Goal: Task Accomplishment & Management: Manage account settings

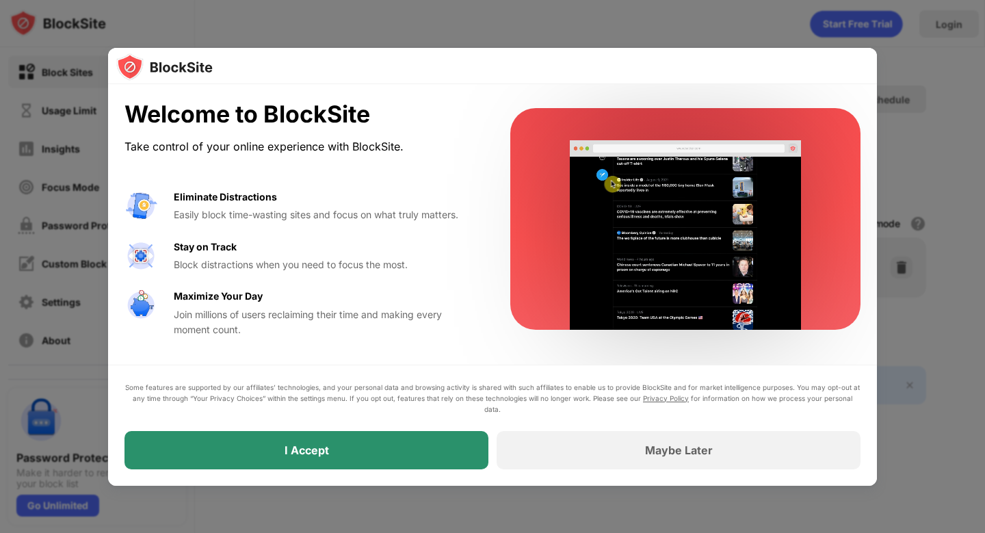
click at [373, 447] on div "I Accept" at bounding box center [307, 450] width 364 height 38
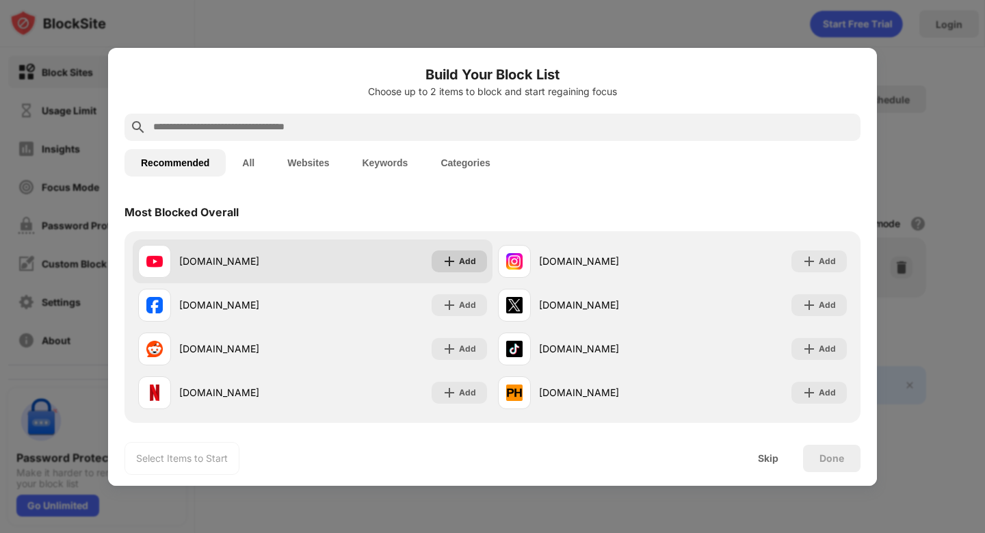
click at [462, 262] on div "Add" at bounding box center [467, 261] width 17 height 14
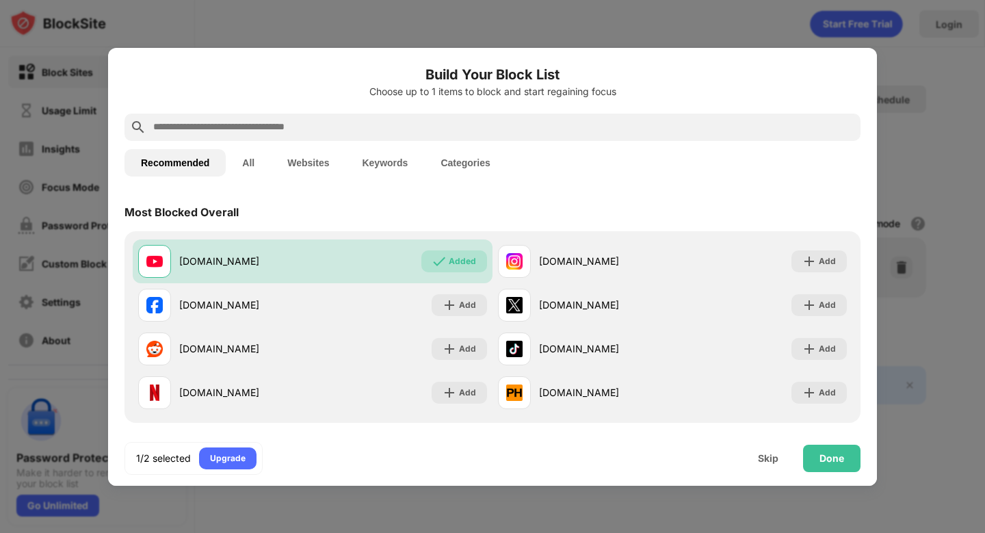
click at [476, 159] on button "Categories" at bounding box center [465, 162] width 82 height 27
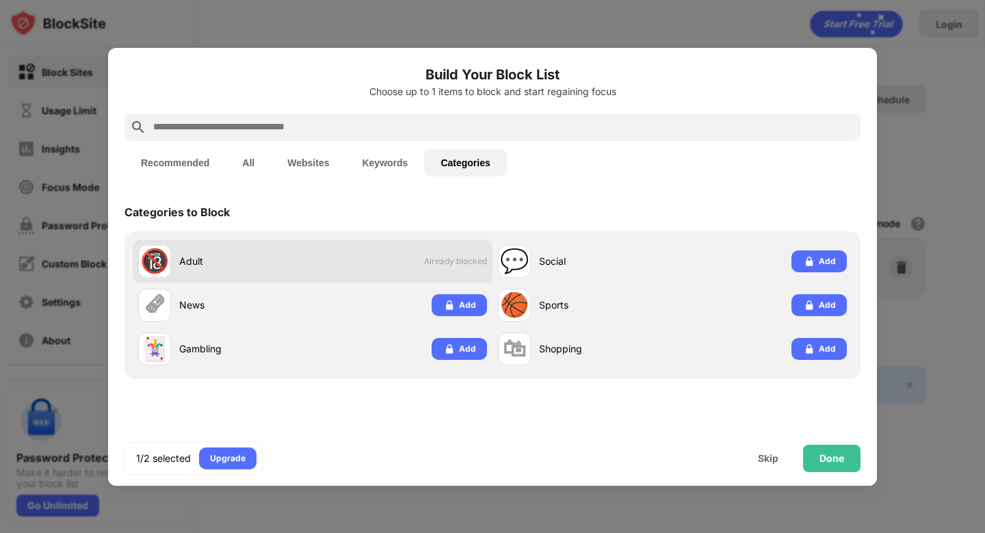
click at [462, 259] on span "Already blocked" at bounding box center [455, 261] width 63 height 10
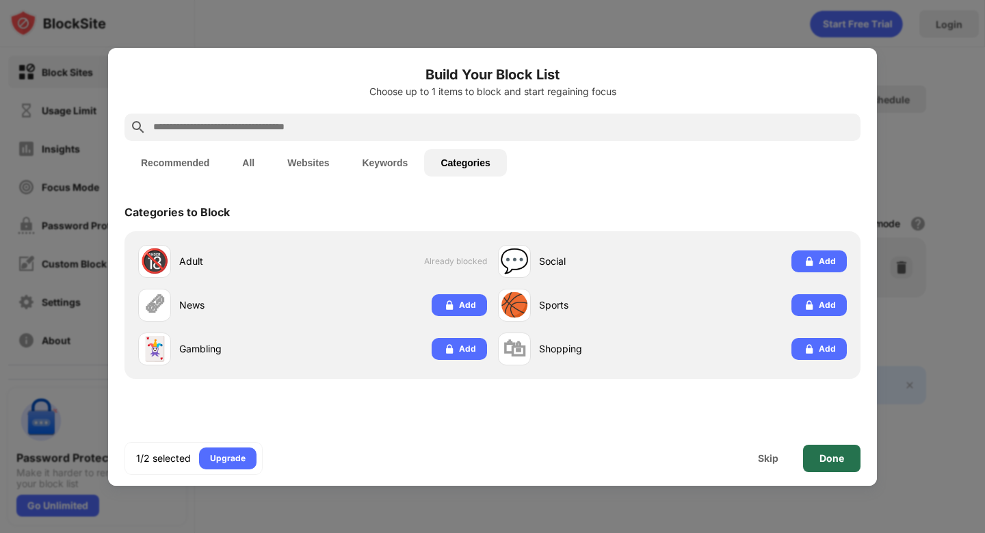
click at [821, 460] on div "Done" at bounding box center [832, 458] width 25 height 11
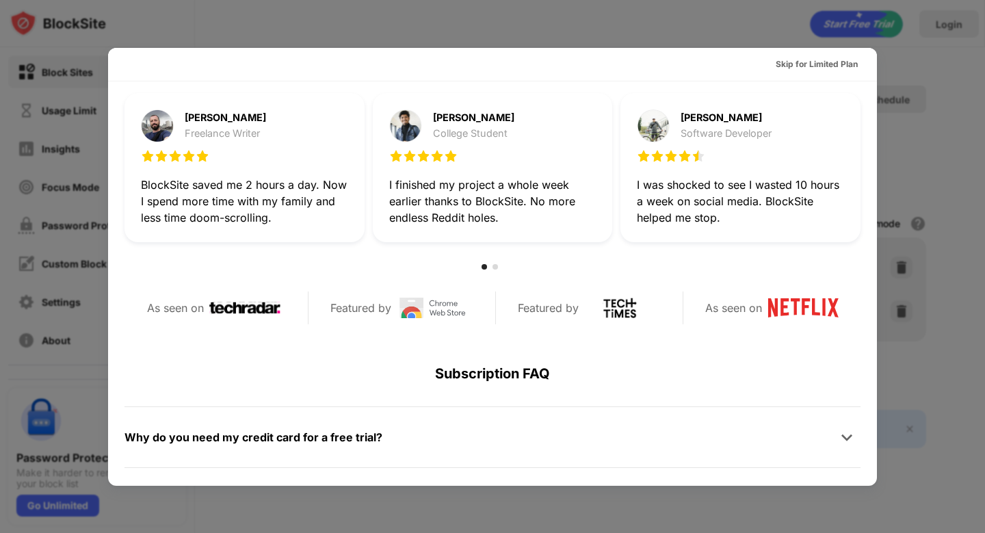
scroll to position [548, 0]
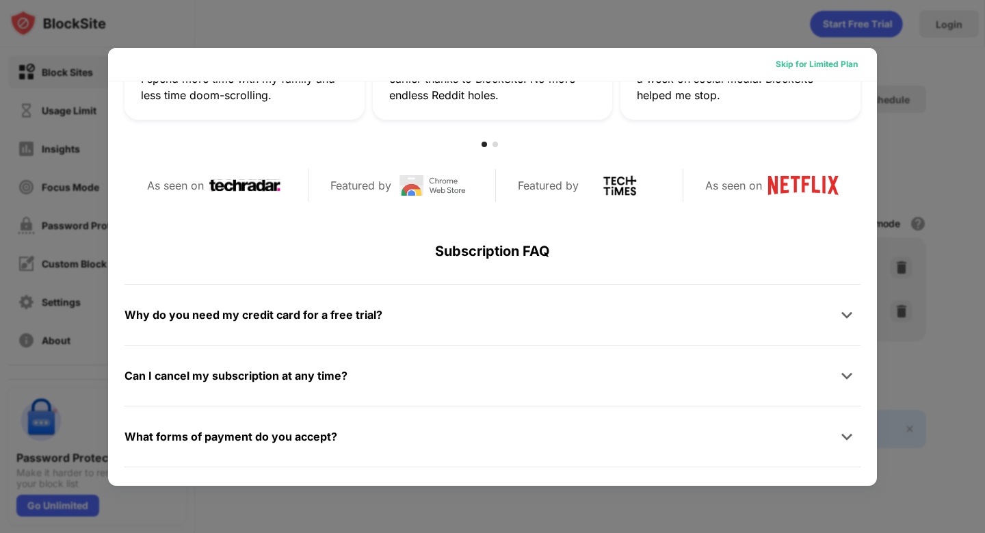
click at [822, 63] on div "Skip for Limited Plan" at bounding box center [817, 64] width 82 height 14
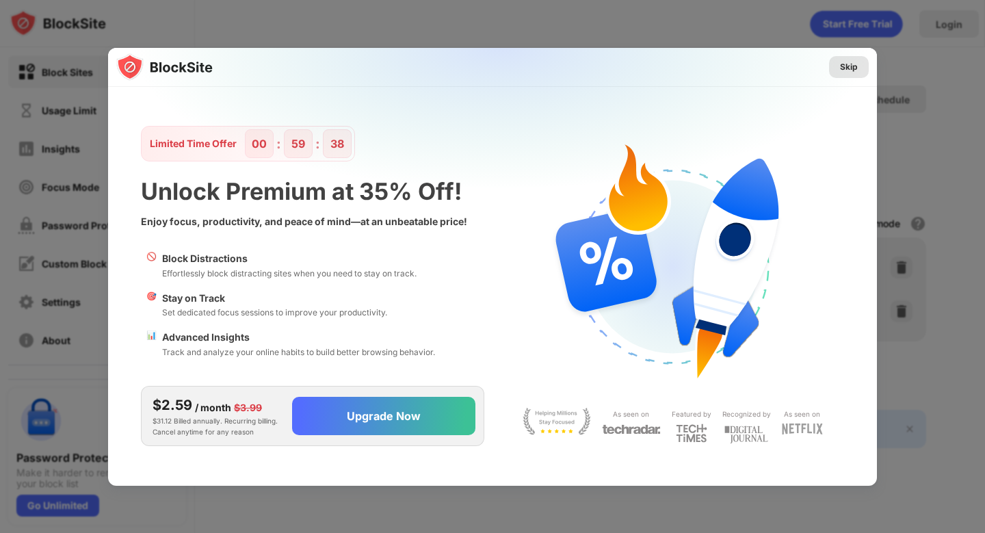
click at [846, 70] on div "Skip" at bounding box center [849, 67] width 18 height 14
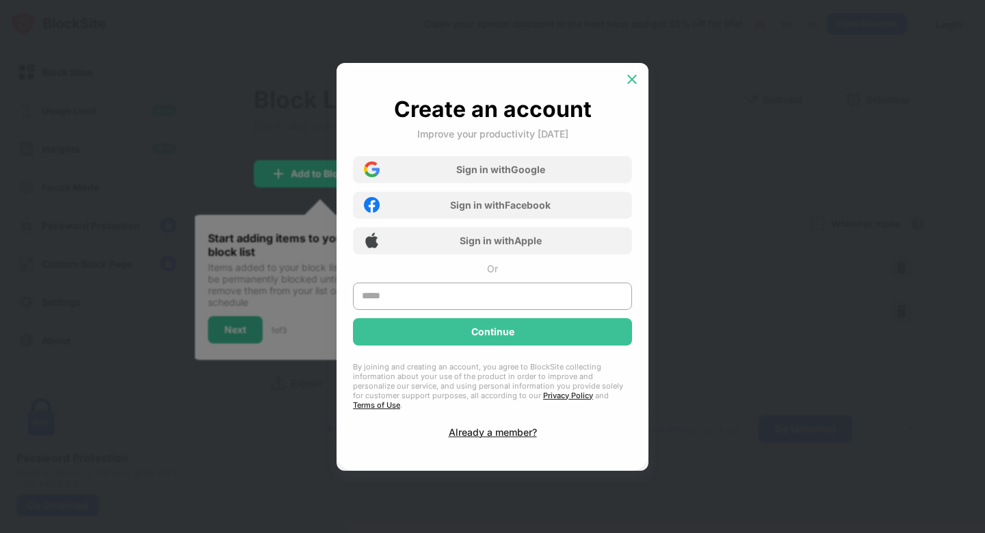
click at [632, 83] on img at bounding box center [632, 80] width 14 height 14
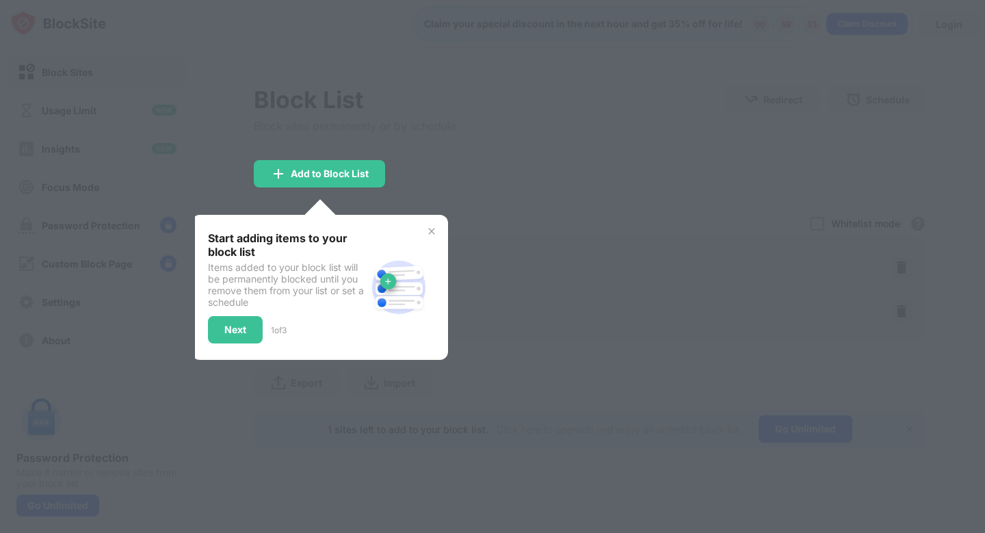
click at [456, 208] on div at bounding box center [492, 266] width 985 height 533
click at [426, 229] on img at bounding box center [431, 231] width 11 height 11
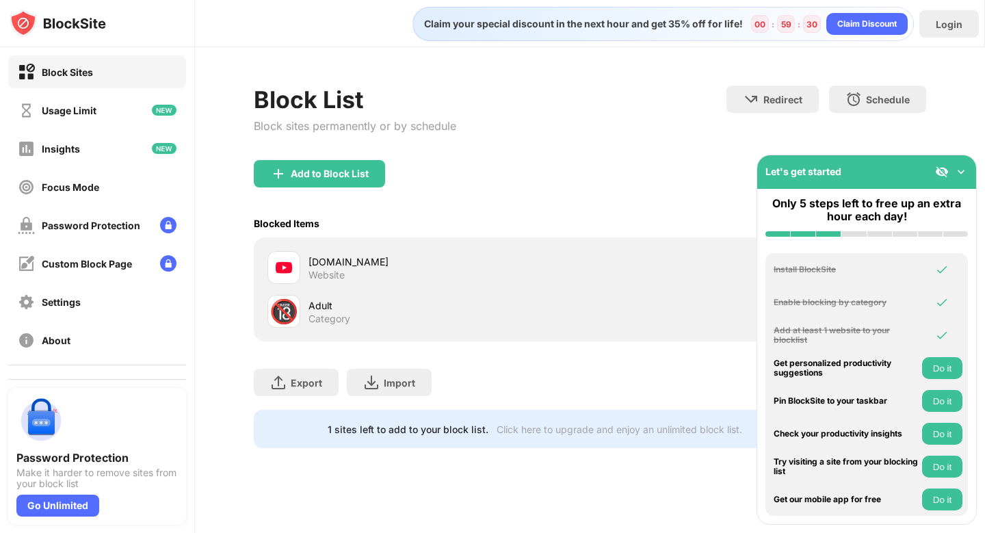
click at [368, 311] on div "Adult" at bounding box center [449, 305] width 281 height 14
click at [960, 174] on img at bounding box center [961, 172] width 14 height 14
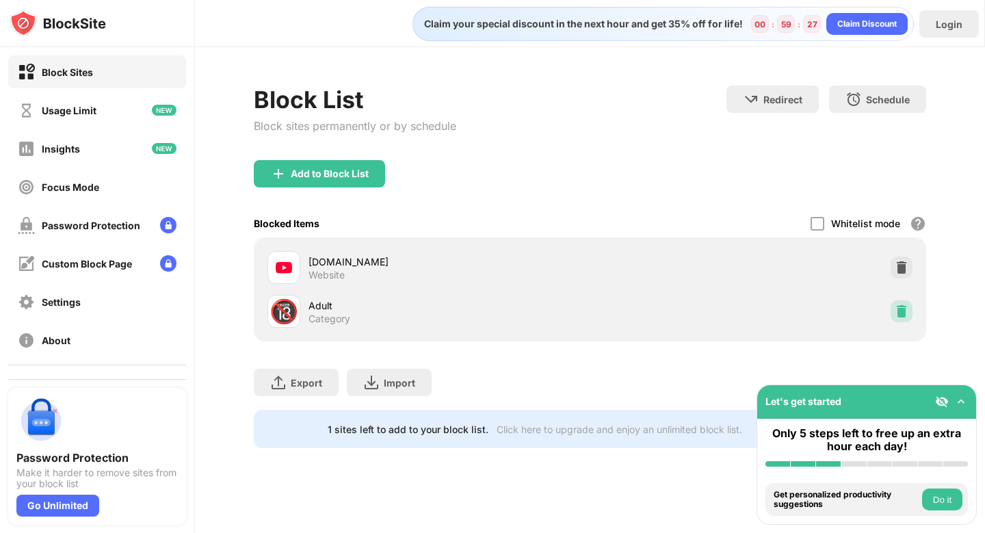
click at [904, 308] on img at bounding box center [902, 311] width 14 height 14
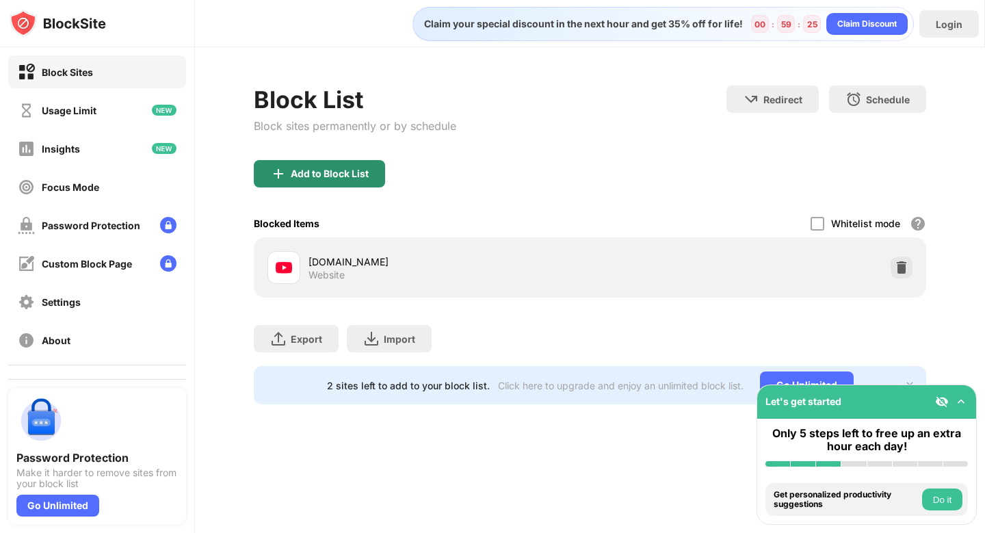
click at [335, 170] on div "Add to Block List" at bounding box center [330, 173] width 78 height 11
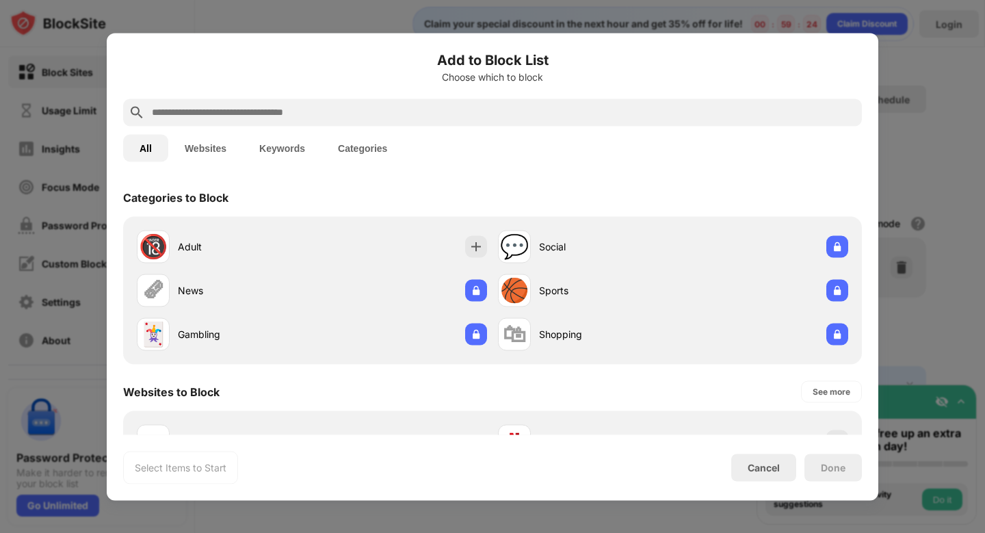
click at [379, 147] on button "Categories" at bounding box center [363, 147] width 82 height 27
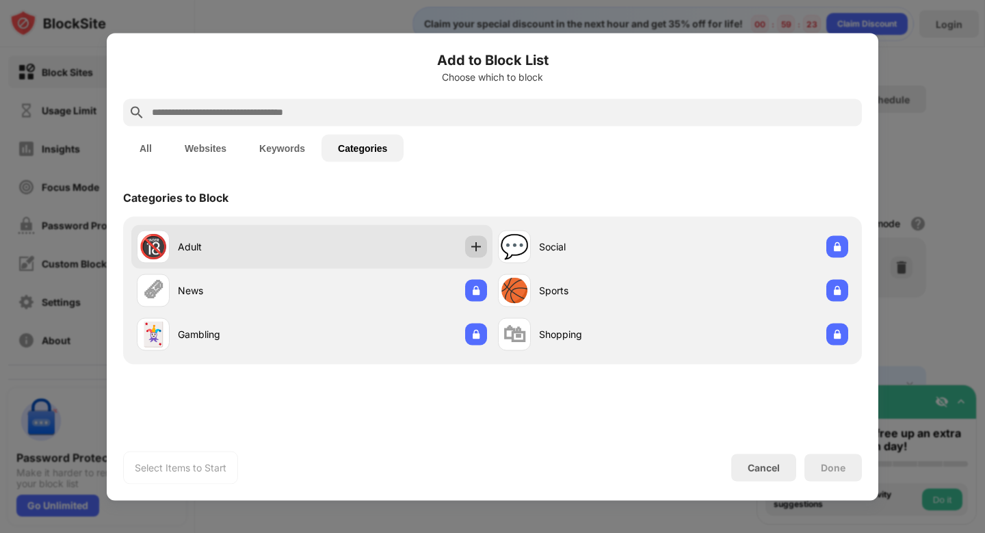
click at [473, 237] on div at bounding box center [476, 246] width 22 height 22
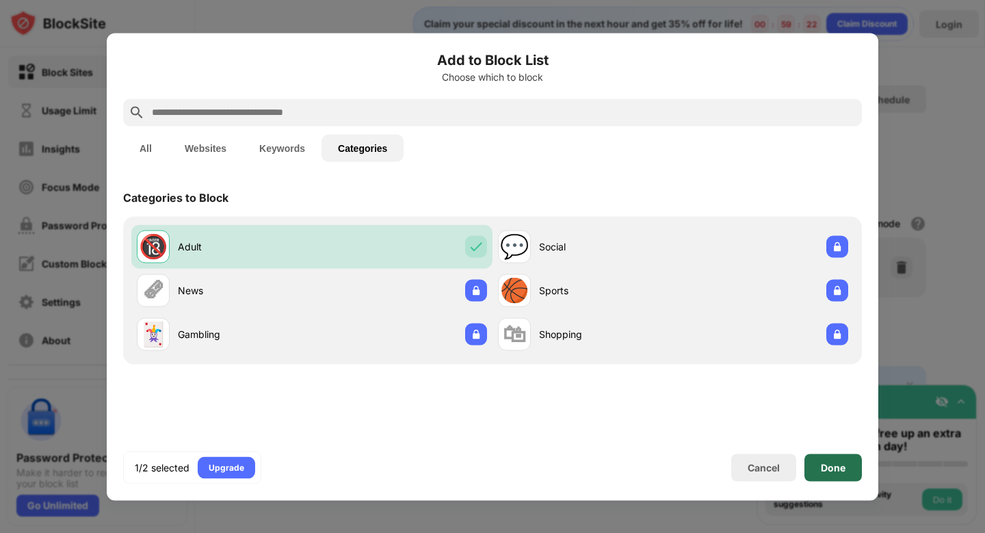
click at [843, 472] on div "Done" at bounding box center [833, 467] width 25 height 11
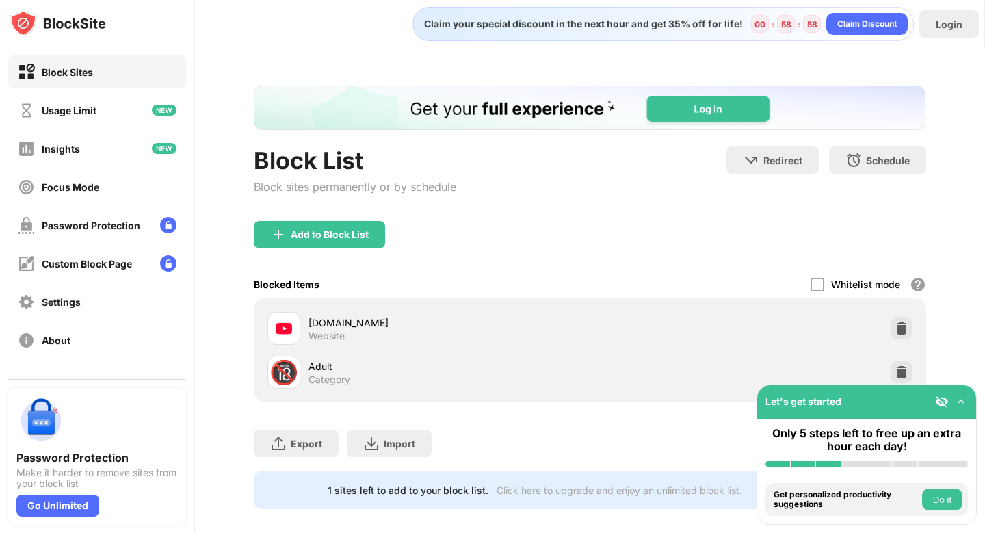
scroll to position [14, 0]
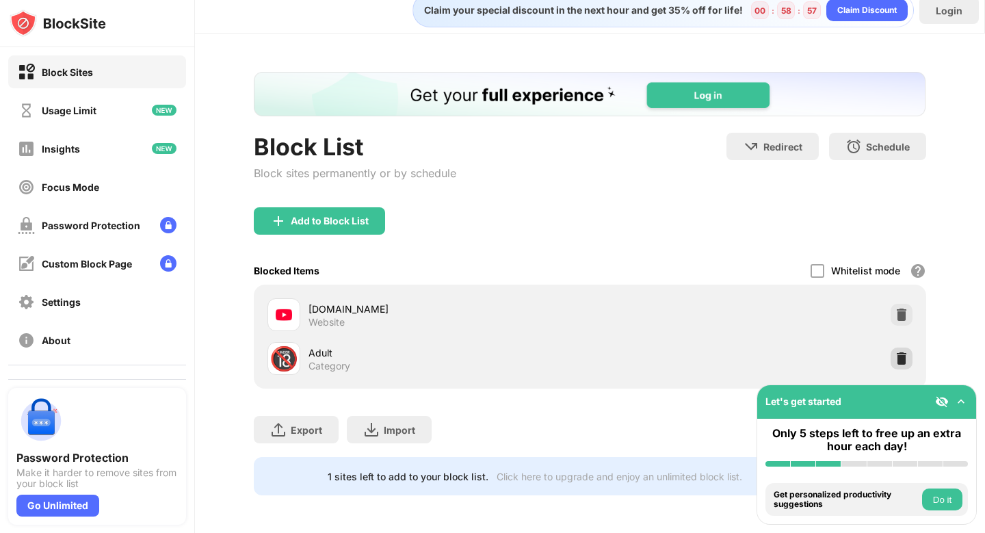
click at [896, 352] on img at bounding box center [902, 359] width 14 height 14
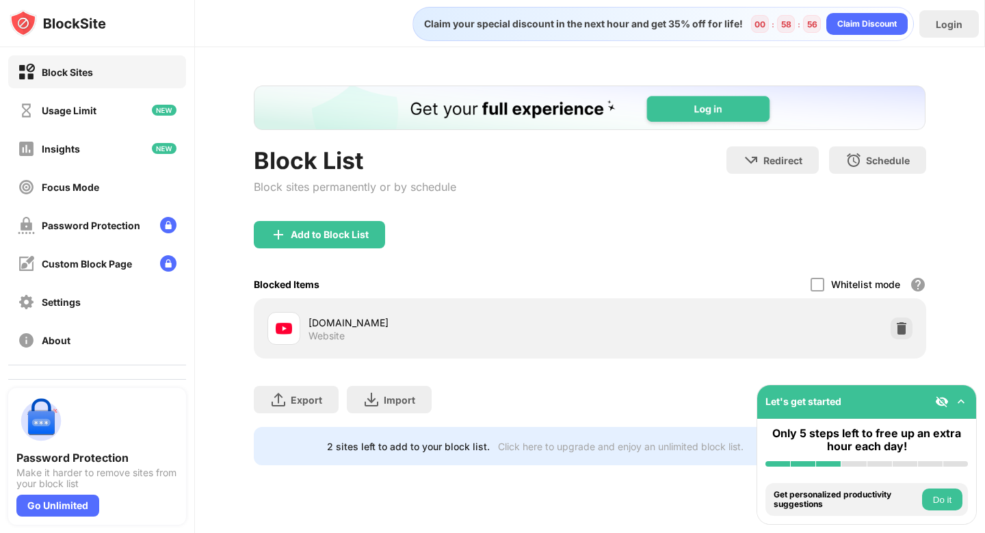
scroll to position [0, 0]
click at [348, 228] on div "Add to Block List" at bounding box center [319, 234] width 131 height 27
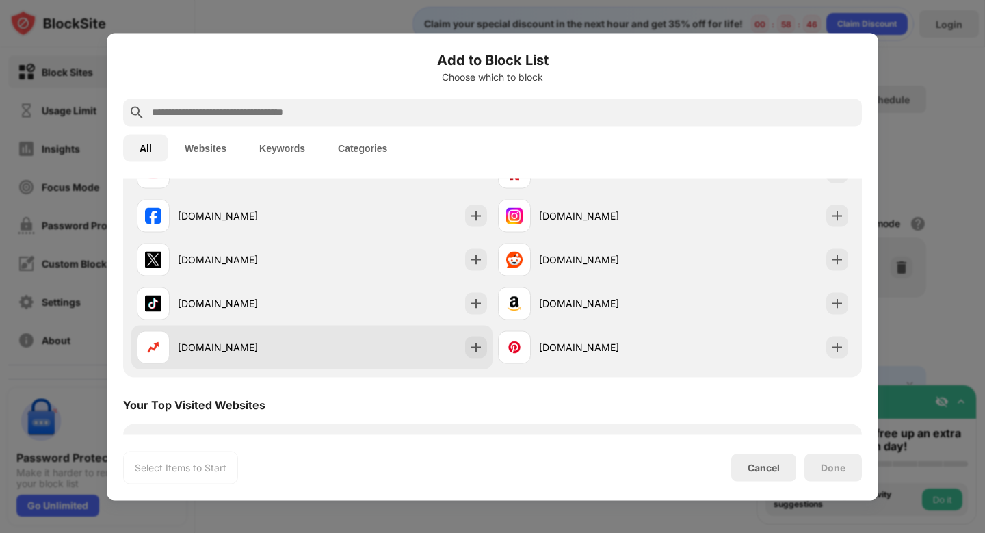
scroll to position [270, 0]
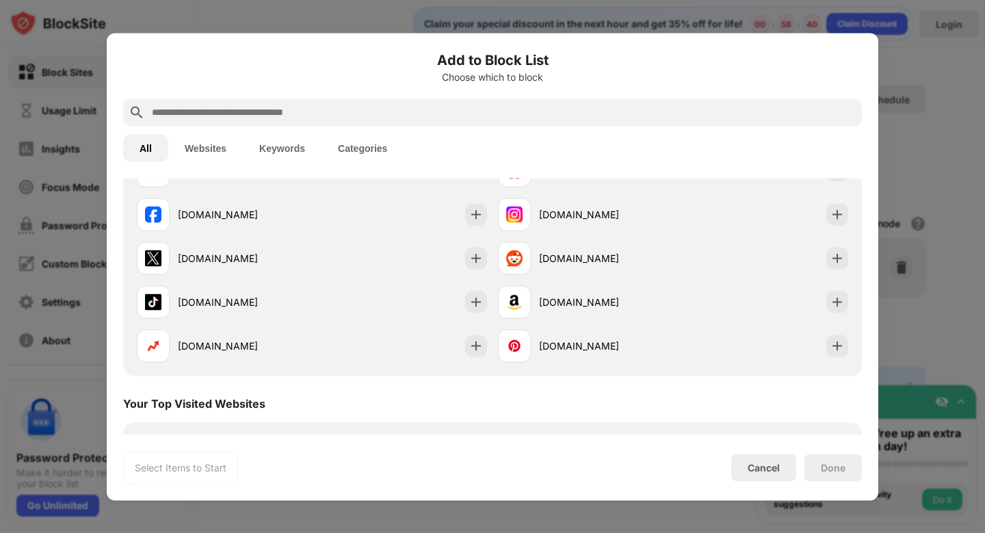
click at [316, 109] on input "text" at bounding box center [503, 112] width 706 height 16
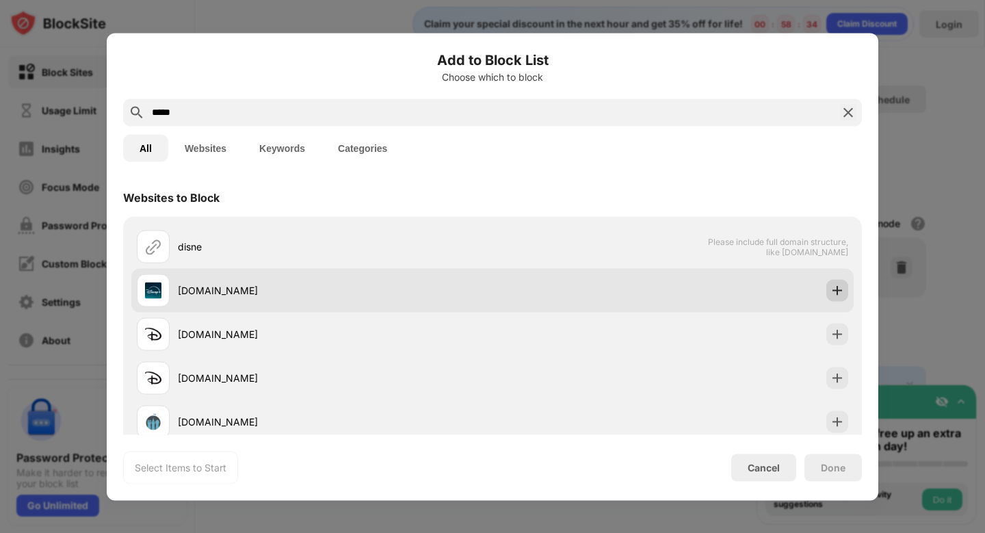
type input "*****"
click at [842, 287] on img at bounding box center [837, 290] width 14 height 14
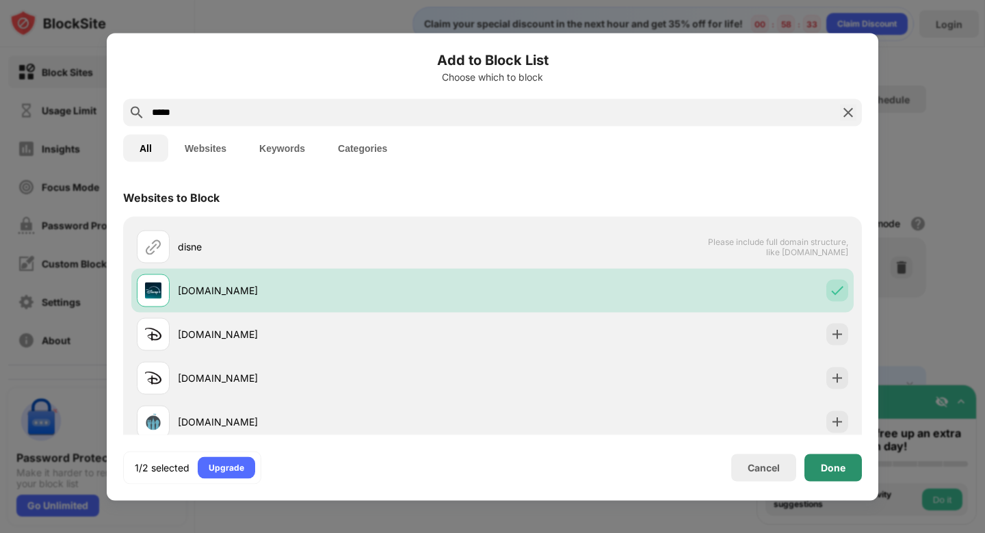
click at [846, 477] on div "Done" at bounding box center [832, 467] width 57 height 27
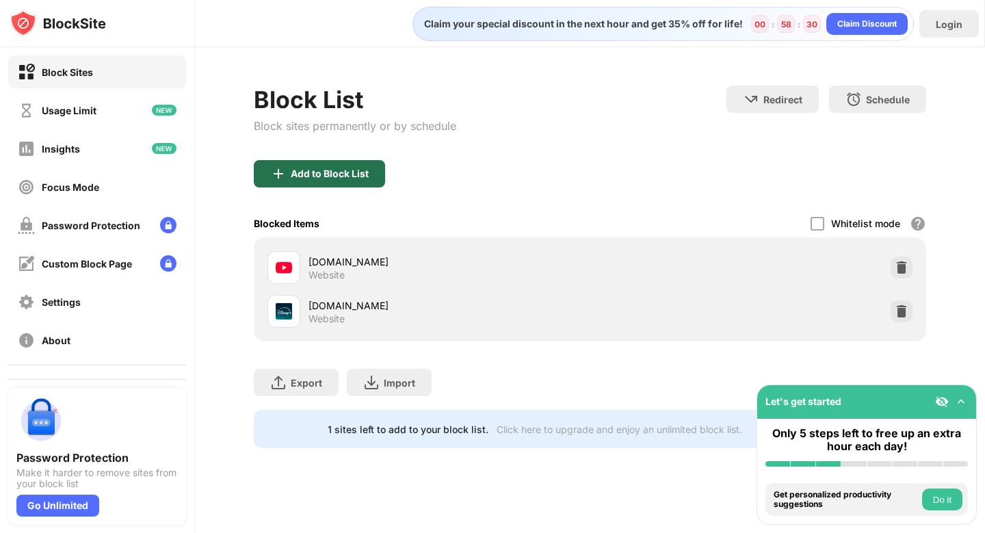
click at [339, 173] on div "Add to Block List" at bounding box center [330, 173] width 78 height 11
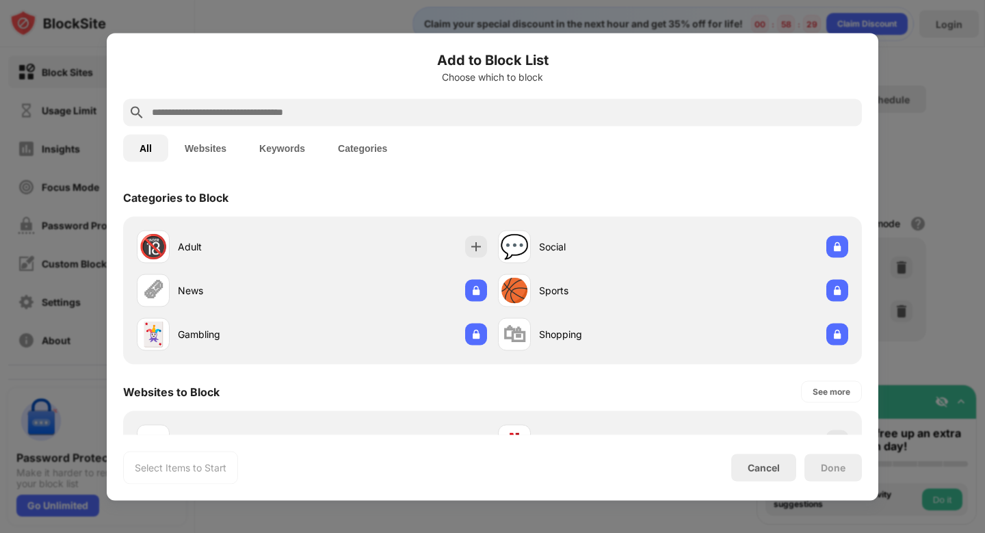
click at [367, 118] on input "text" at bounding box center [503, 112] width 706 height 16
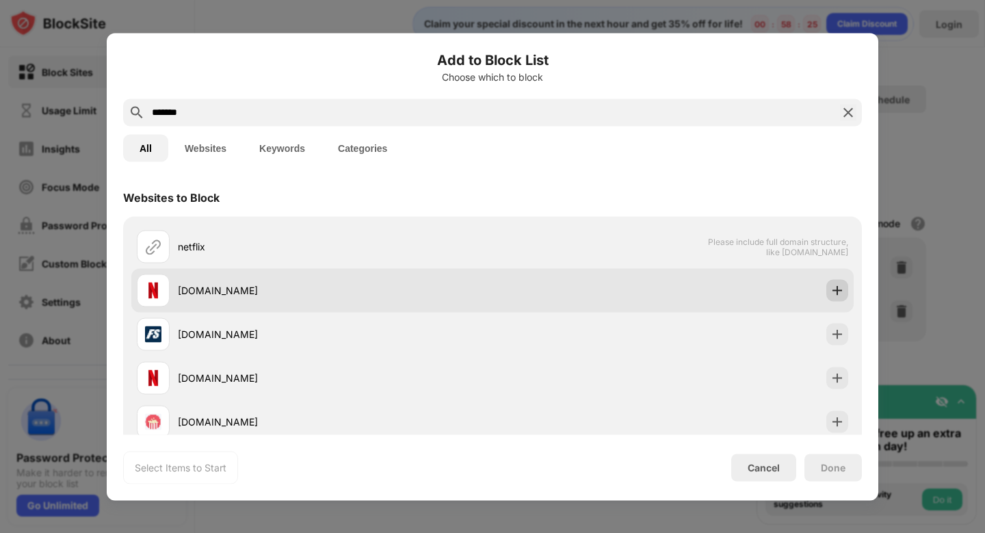
type input "*******"
click at [837, 288] on img at bounding box center [837, 290] width 14 height 14
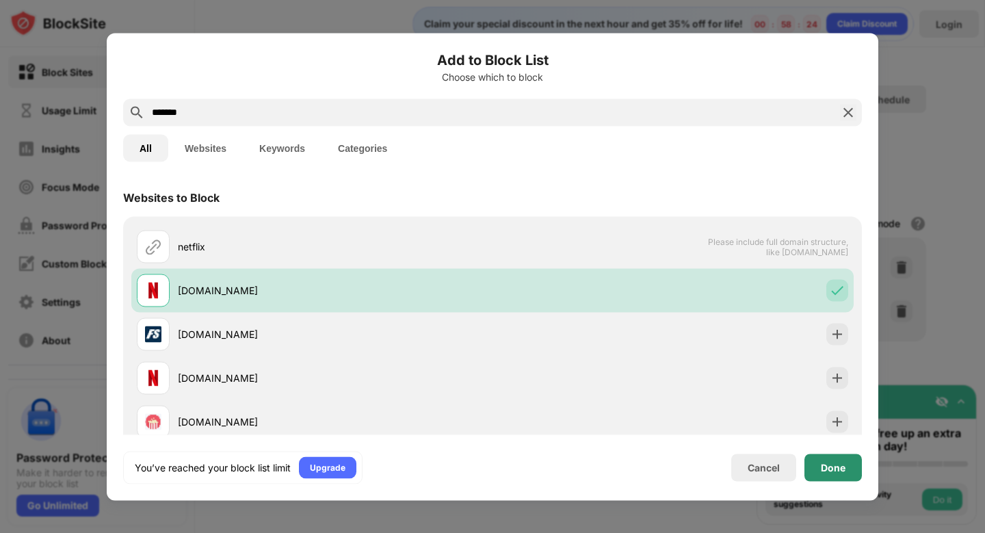
click at [828, 462] on div "Done" at bounding box center [833, 467] width 25 height 11
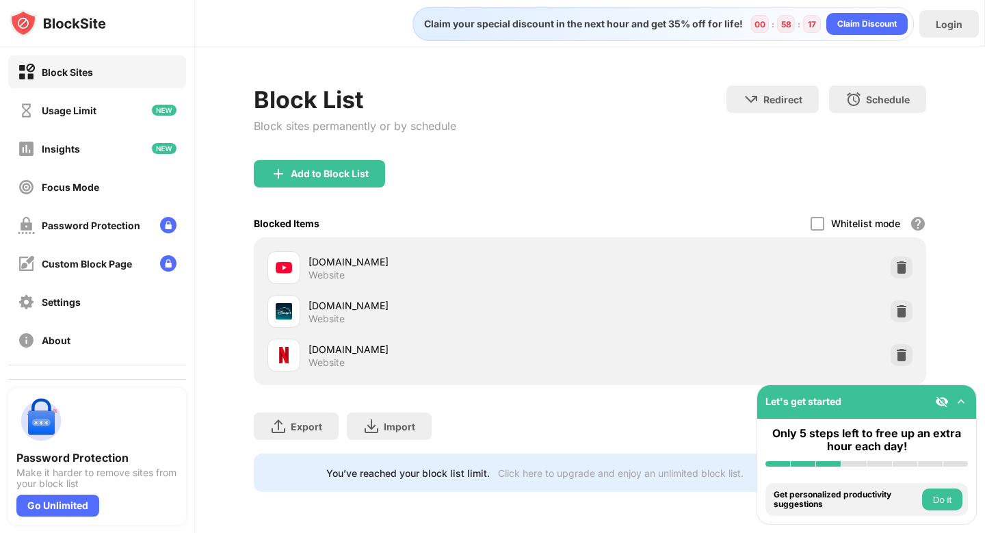
click at [963, 399] on img at bounding box center [961, 402] width 14 height 14
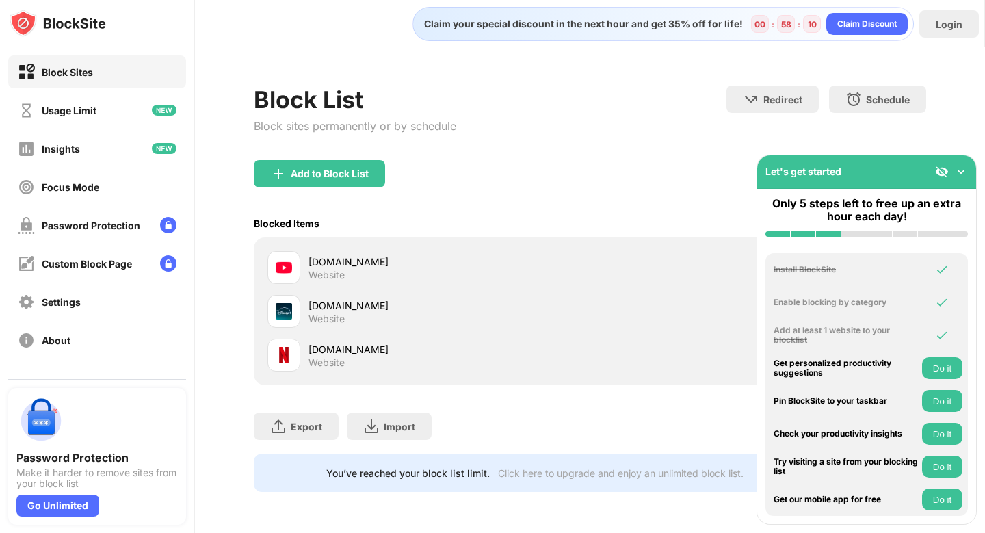
click at [694, 428] on div "Export Export Files (for websites items only) Import Import Files (for websites…" at bounding box center [590, 419] width 672 height 68
click at [960, 174] on img at bounding box center [961, 172] width 14 height 14
